Goal: Download file/media

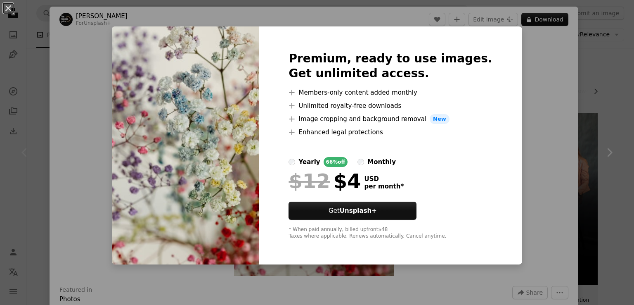
scroll to position [102, 0]
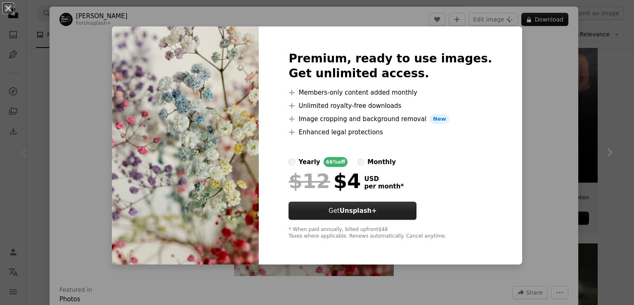
click at [417, 211] on button "Get Unsplash+" at bounding box center [353, 210] width 128 height 18
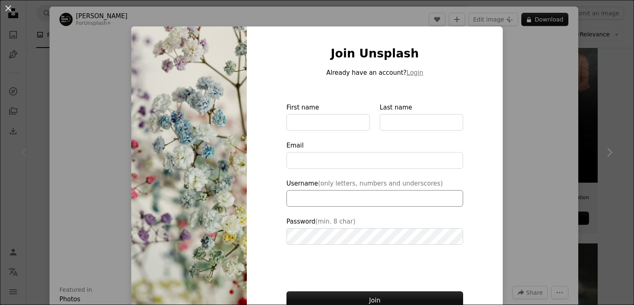
scroll to position [38, 0]
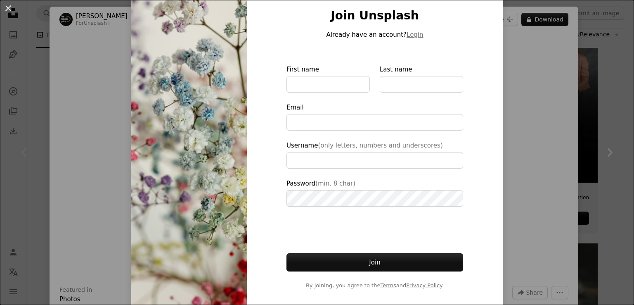
type input "**********"
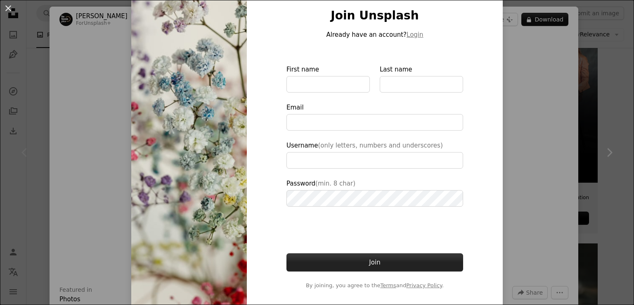
click at [375, 256] on button "Join" at bounding box center [375, 262] width 177 height 18
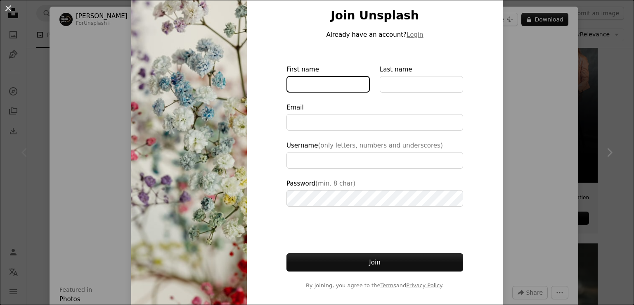
click at [330, 89] on input "First name" at bounding box center [328, 84] width 83 height 17
click at [384, 85] on input "Last name" at bounding box center [421, 84] width 83 height 17
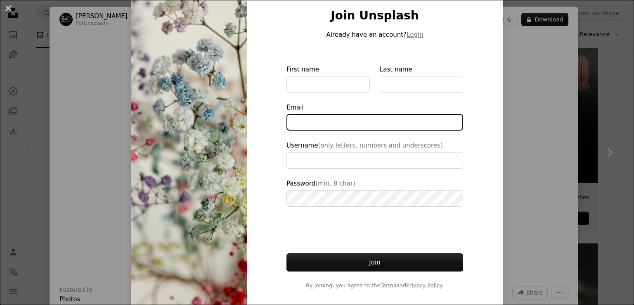
click at [306, 130] on input "Email" at bounding box center [375, 122] width 177 height 17
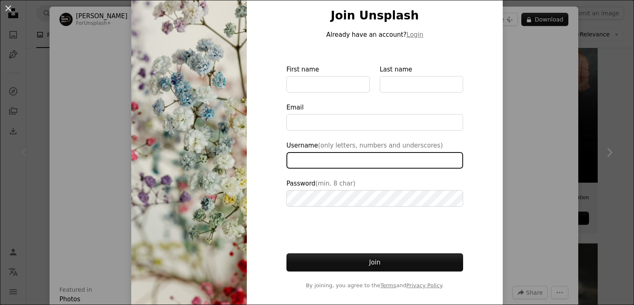
click at [315, 152] on input "Username (only letters, numbers and underscores)" at bounding box center [375, 160] width 177 height 17
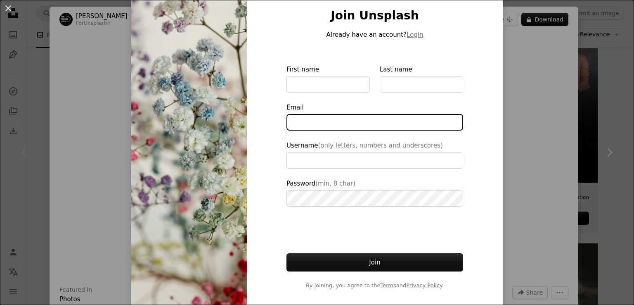
click at [346, 122] on input "Email" at bounding box center [375, 122] width 177 height 17
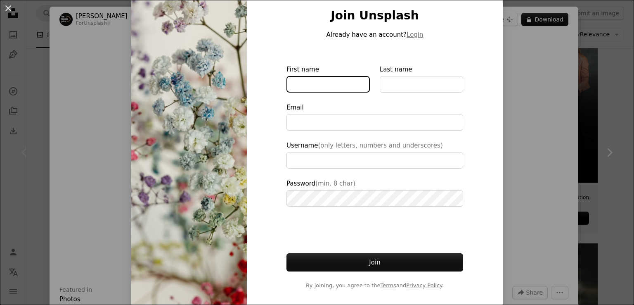
click at [341, 90] on input "First name" at bounding box center [328, 84] width 83 height 17
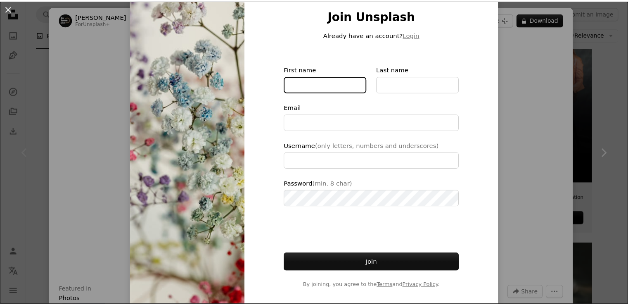
scroll to position [43, 0]
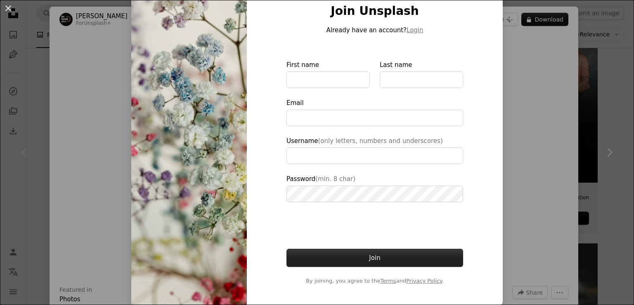
click at [374, 258] on button "Join" at bounding box center [375, 258] width 177 height 18
click at [8, 9] on button "An X shape" at bounding box center [8, 8] width 10 height 10
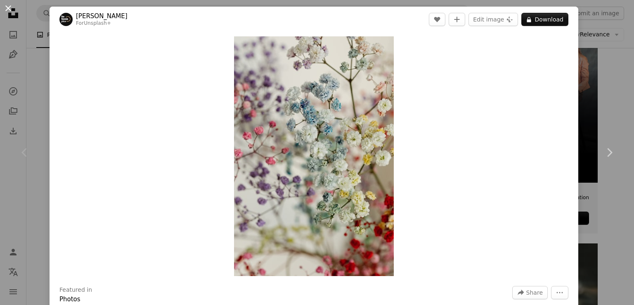
click at [3, 9] on button "An X shape" at bounding box center [8, 8] width 10 height 10
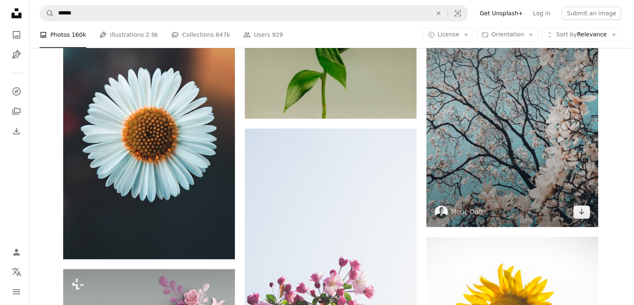
scroll to position [601, 0]
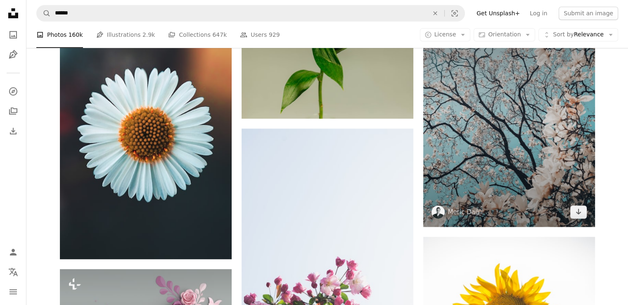
click at [538, 186] on img at bounding box center [509, 119] width 172 height 215
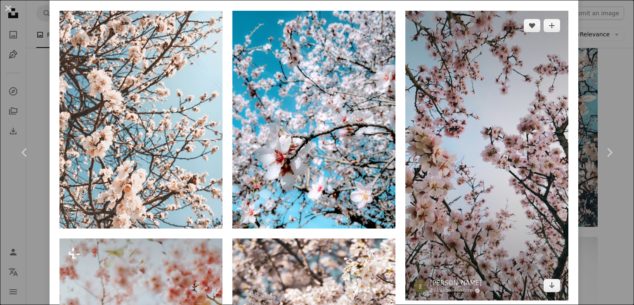
scroll to position [665, 0]
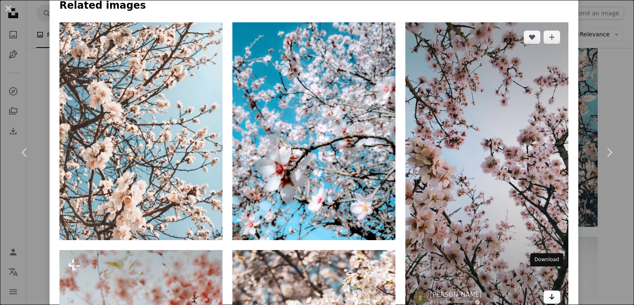
click at [549, 291] on icon "Arrow pointing down" at bounding box center [552, 296] width 7 height 10
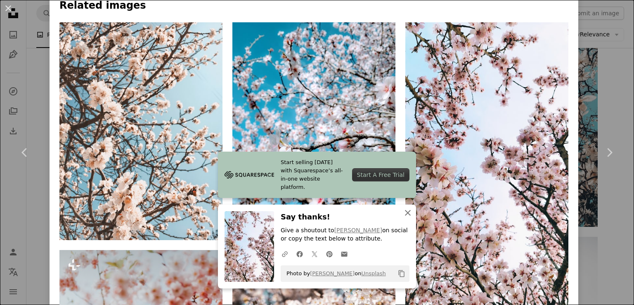
click at [405, 215] on icon "An X shape" at bounding box center [408, 213] width 10 height 10
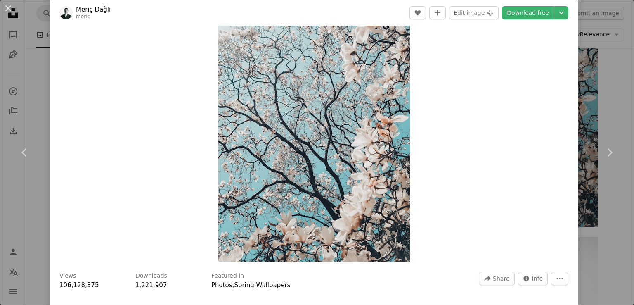
scroll to position [0, 0]
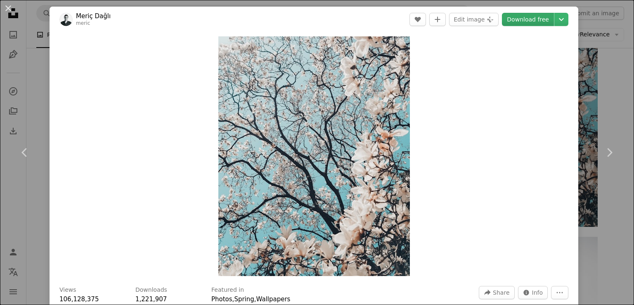
click at [521, 21] on link "Download free" at bounding box center [528, 19] width 52 height 13
